Goal: Find specific page/section: Find specific page/section

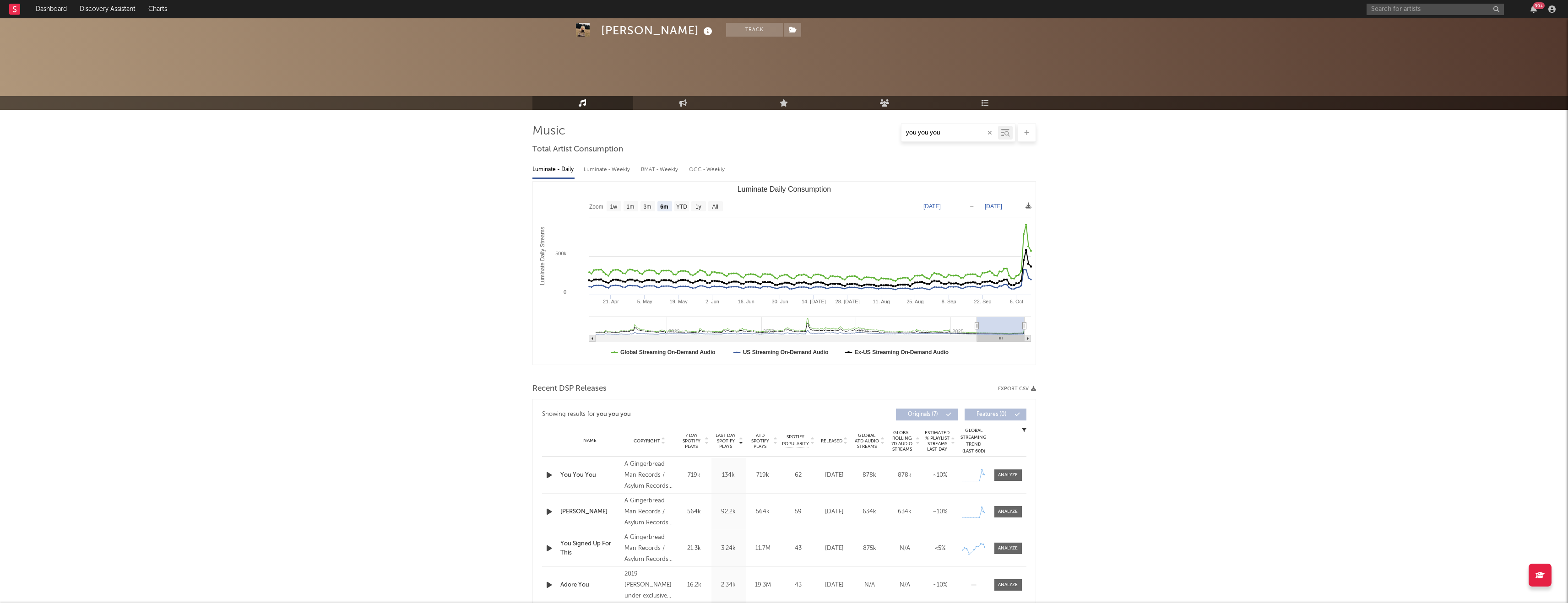
select select "6m"
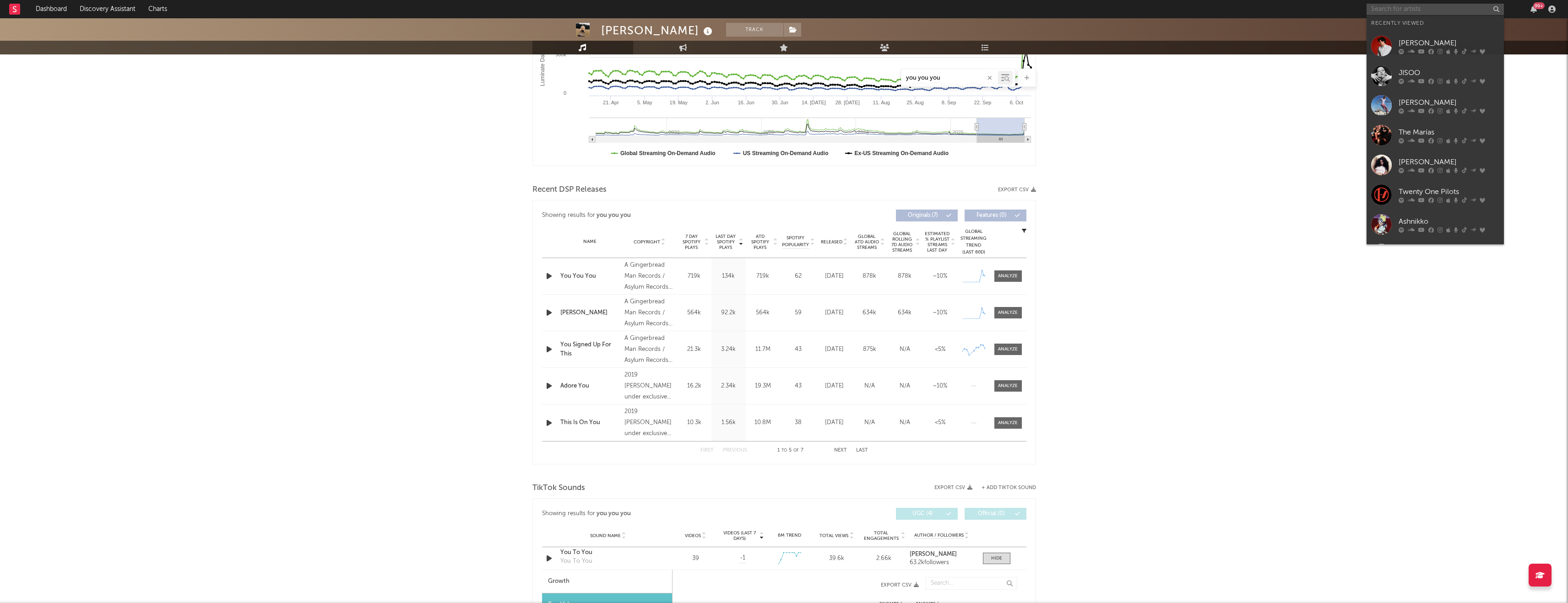
click at [1383, 9] on input "text" at bounding box center [1435, 9] width 138 height 12
click at [1395, 7] on input "sienna" at bounding box center [1435, 9] width 138 height 12
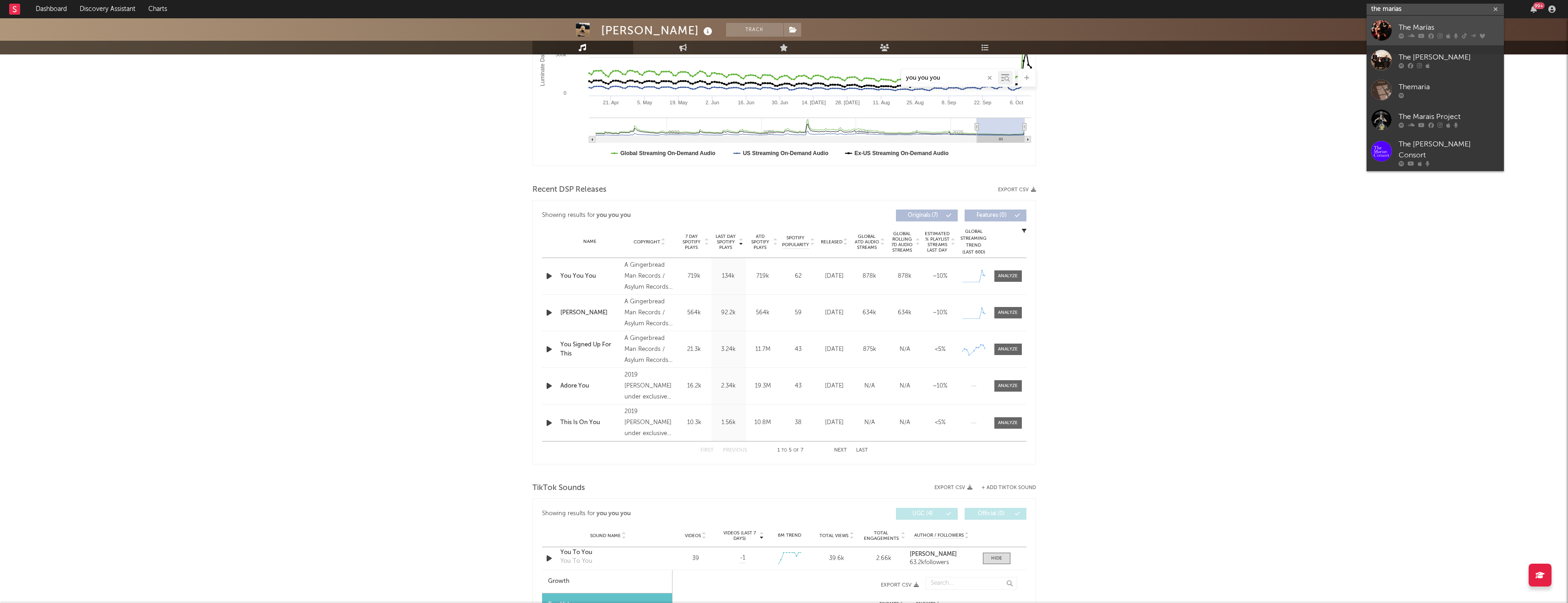
type input "the marias"
click at [1402, 26] on div "The Marías" at bounding box center [1449, 27] width 100 height 11
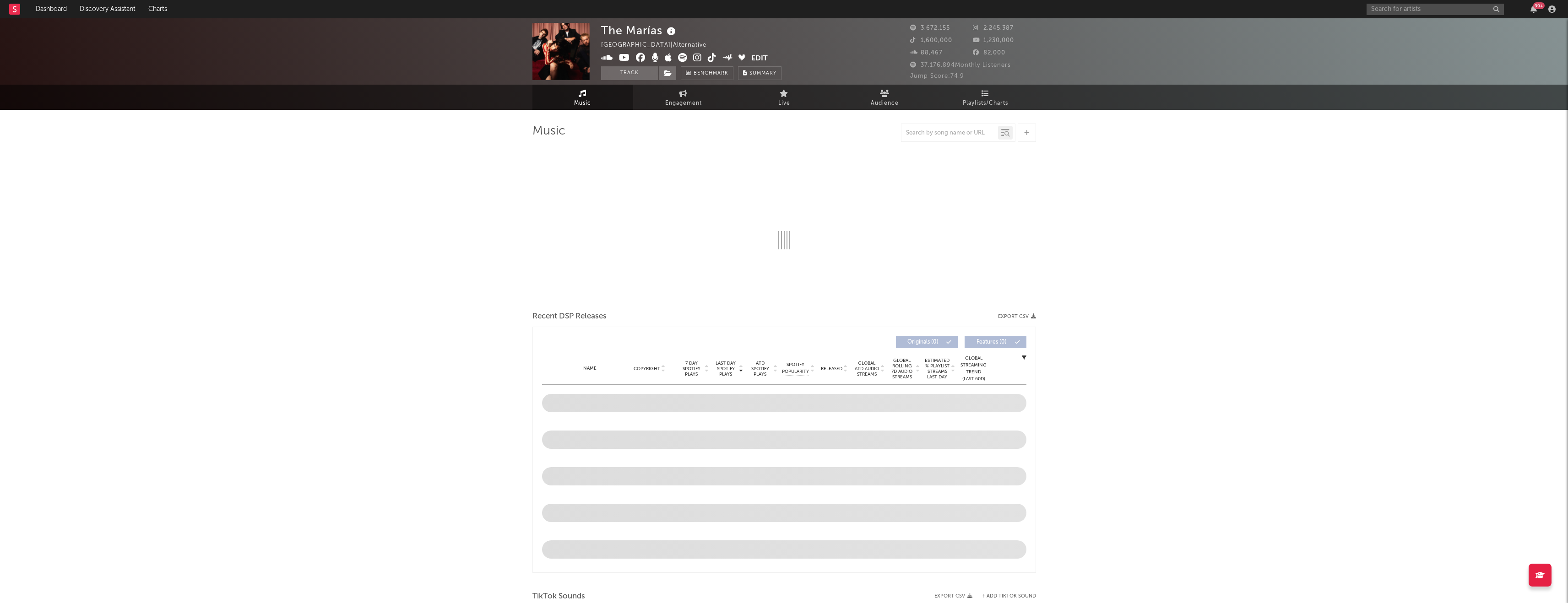
select select "6m"
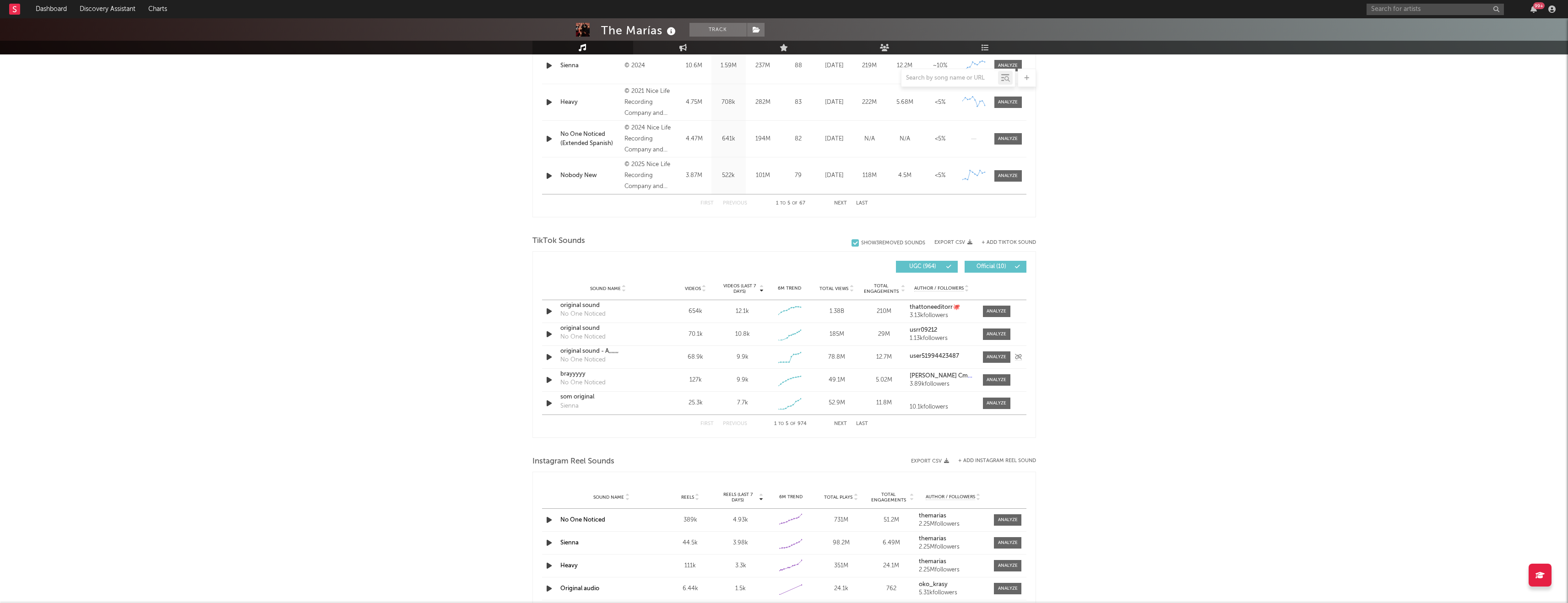
scroll to position [448, 0]
click at [990, 401] on div at bounding box center [996, 402] width 19 height 7
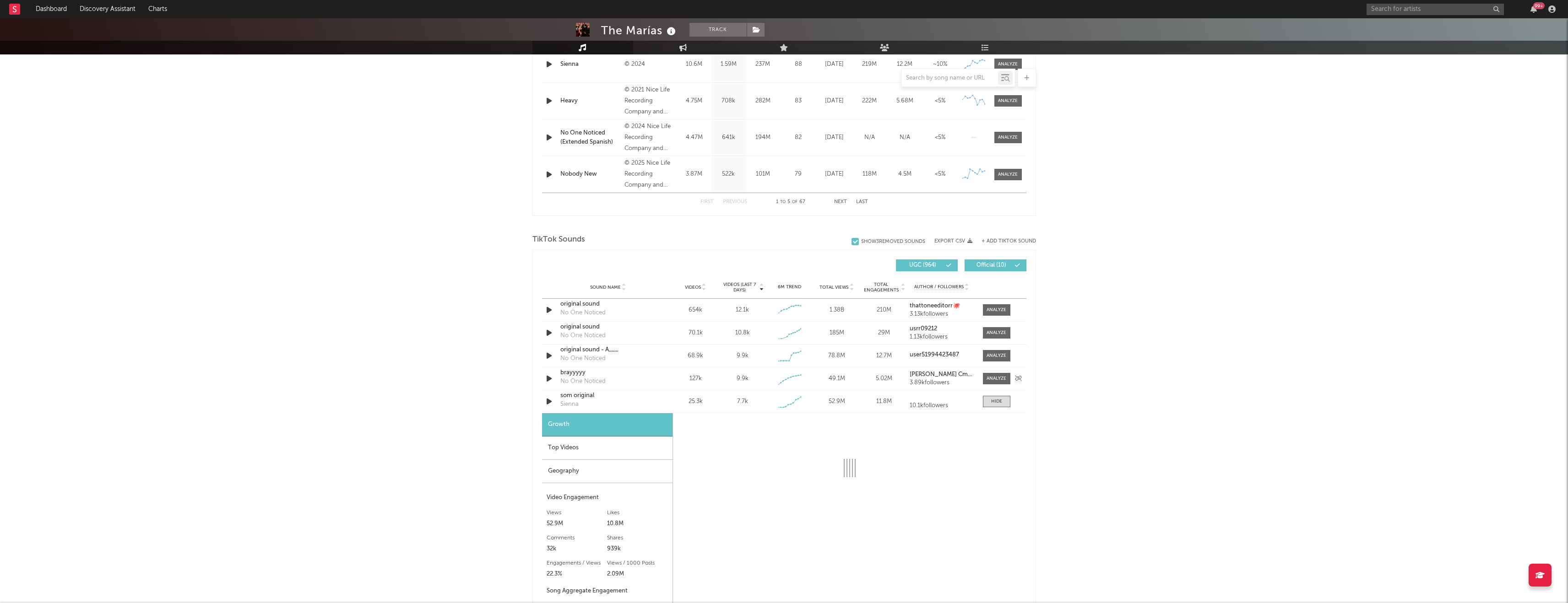
select select "1w"
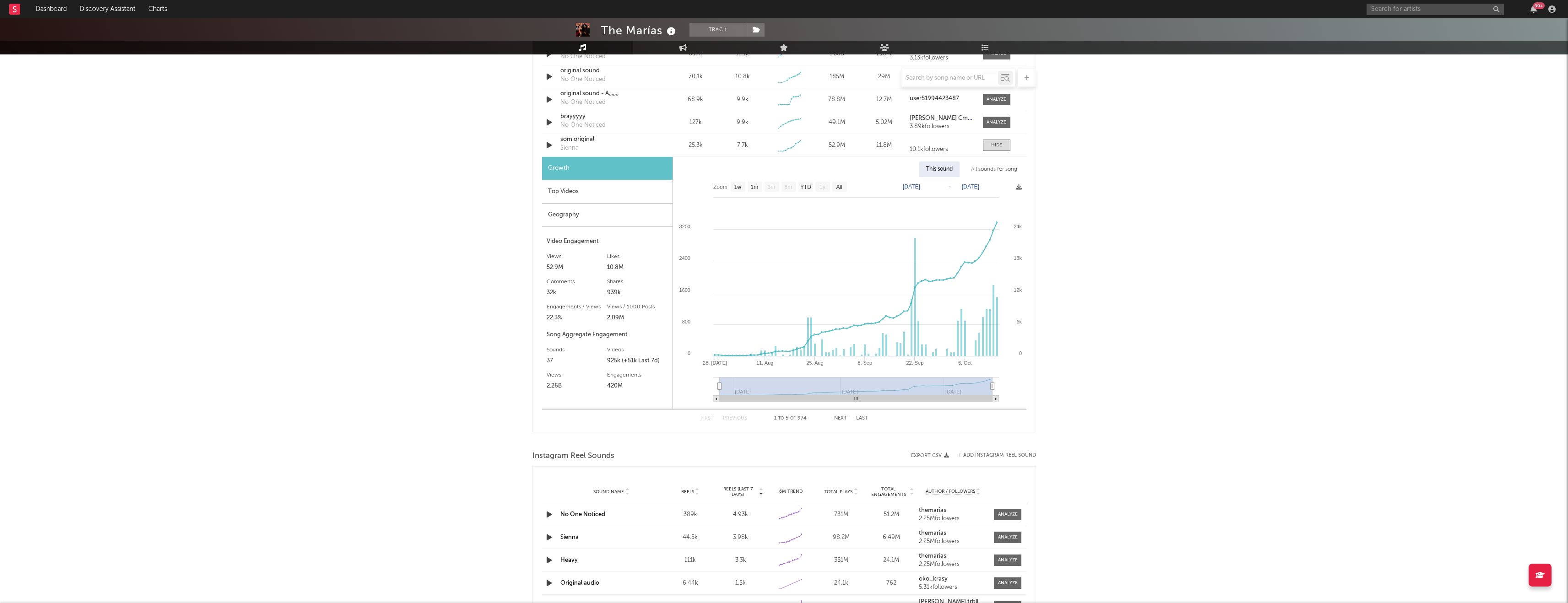
scroll to position [731, 0]
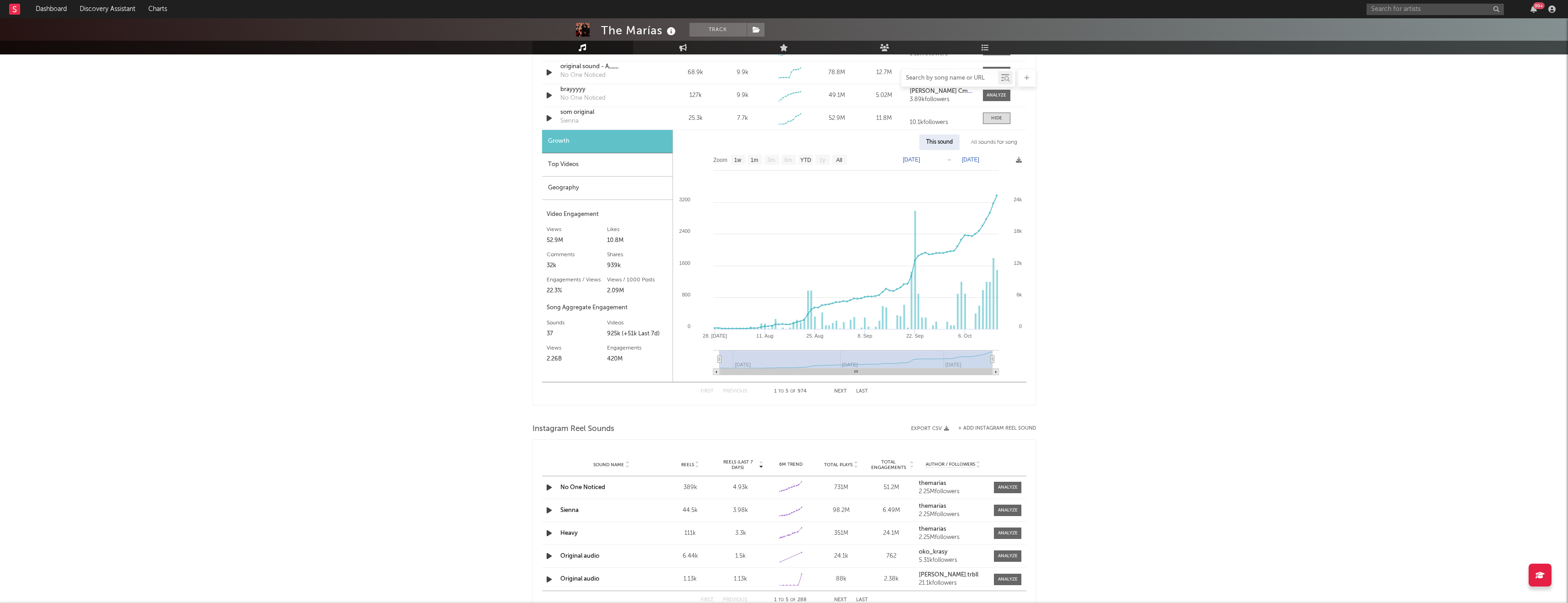
click at [942, 80] on input "text" at bounding box center [950, 78] width 97 height 7
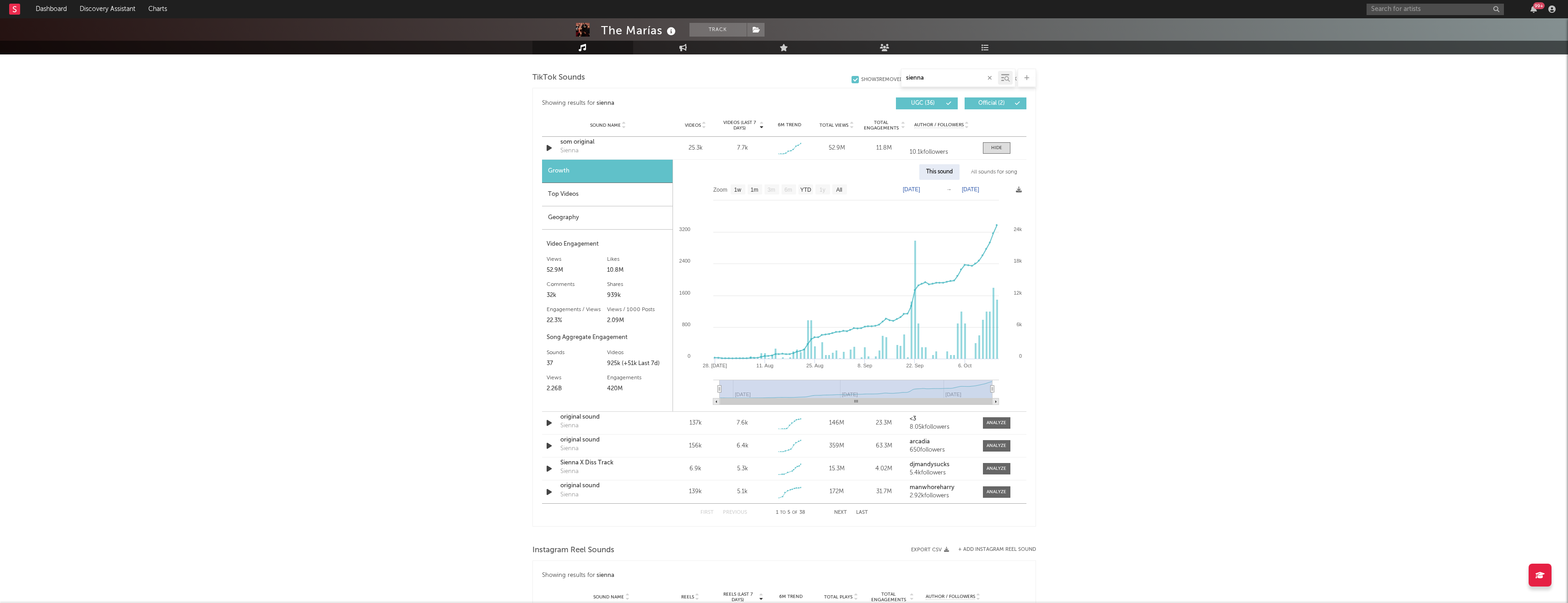
scroll to position [461, 0]
type input "sienna"
